Goal: Navigation & Orientation: Find specific page/section

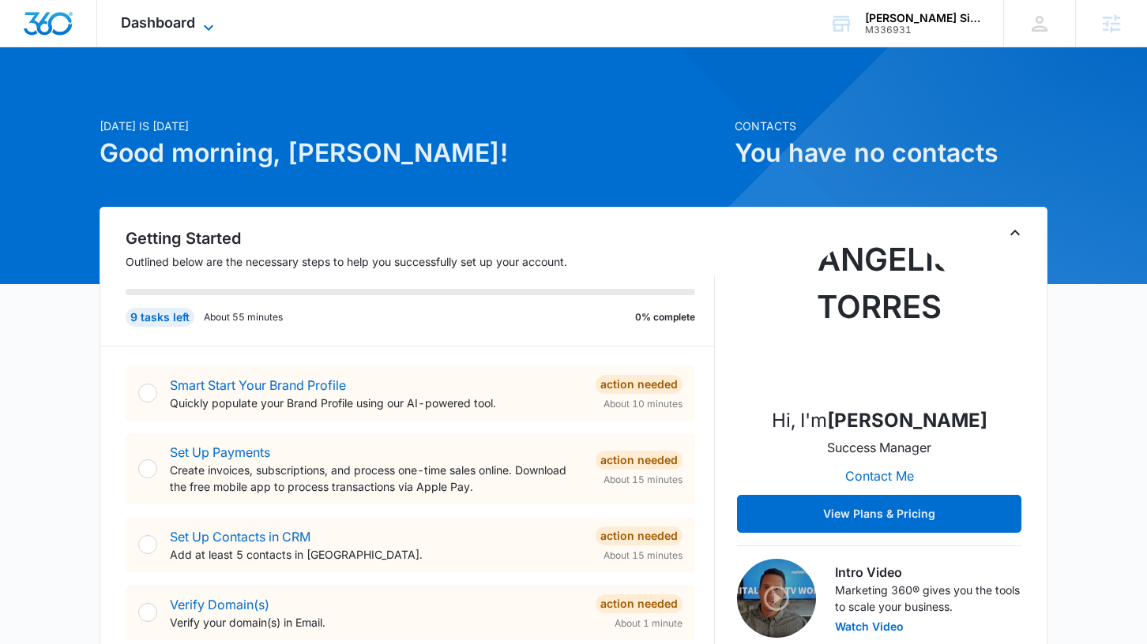
click at [135, 28] on span "Dashboard" at bounding box center [158, 22] width 74 height 17
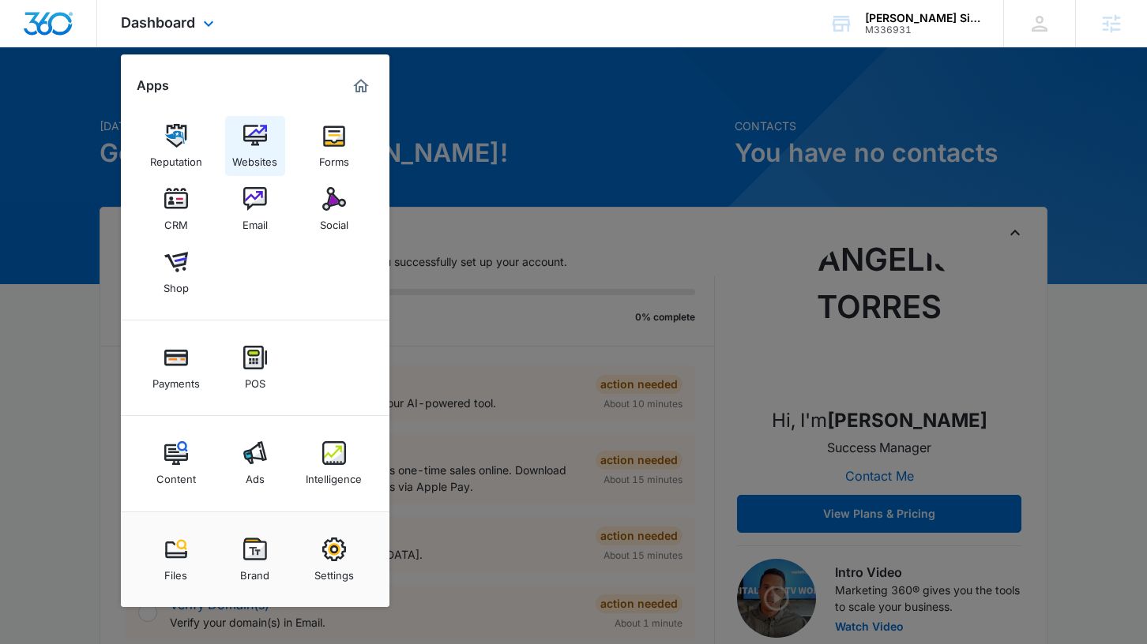
click at [246, 138] on img at bounding box center [255, 136] width 24 height 24
